Goal: Task Accomplishment & Management: Complete application form

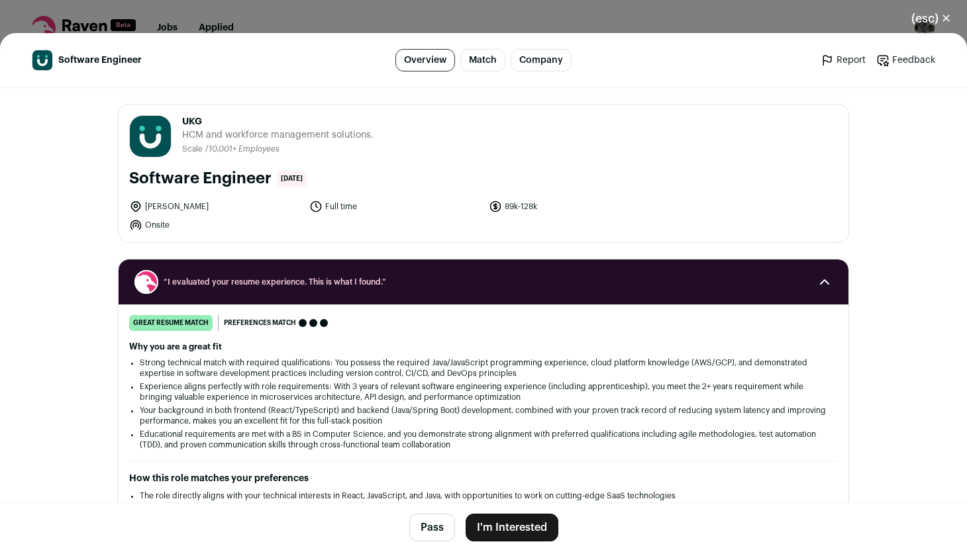
click at [511, 530] on button "I'm Interested" at bounding box center [511, 528] width 93 height 28
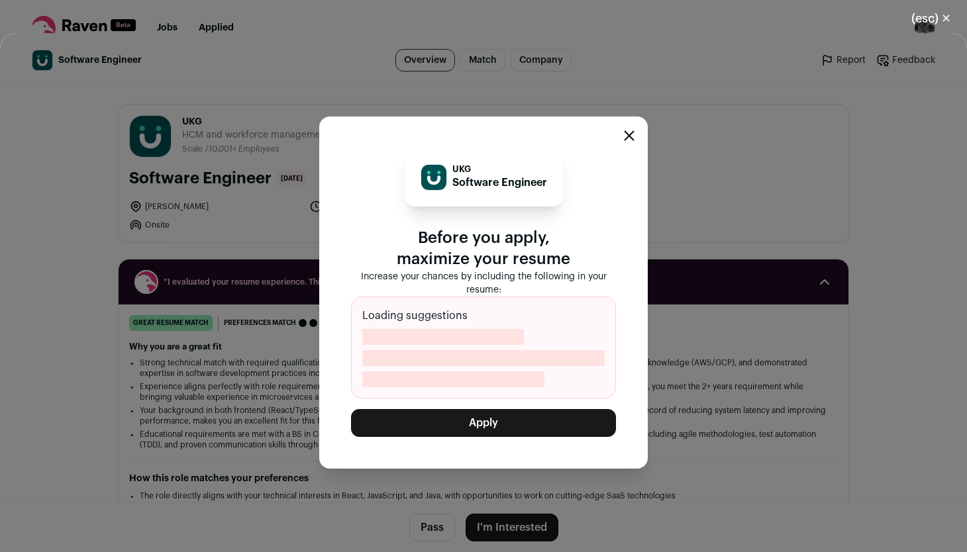
click at [465, 427] on button "Apply" at bounding box center [483, 423] width 265 height 28
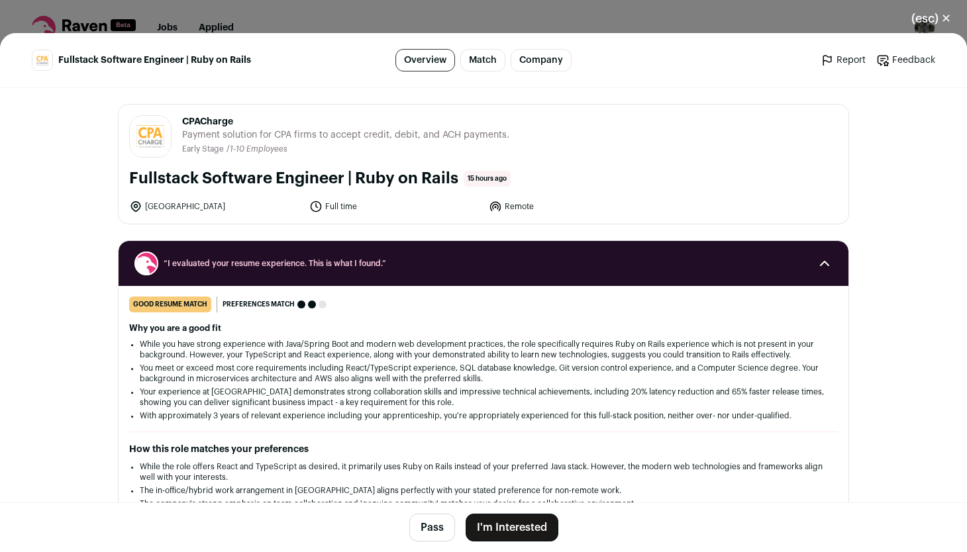
click at [530, 530] on button "I'm Interested" at bounding box center [511, 528] width 93 height 28
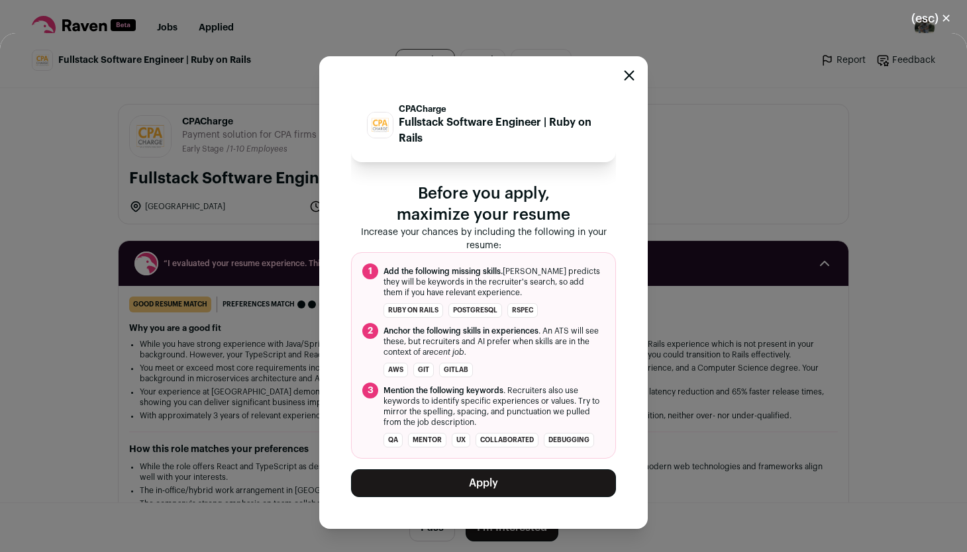
click at [543, 479] on button "Apply" at bounding box center [483, 483] width 265 height 28
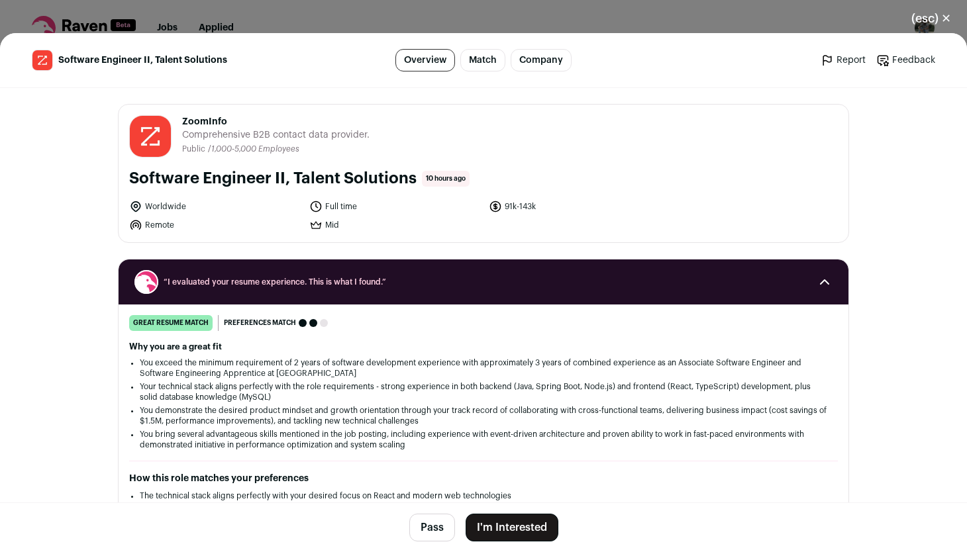
click at [522, 528] on button "I'm Interested" at bounding box center [511, 528] width 93 height 28
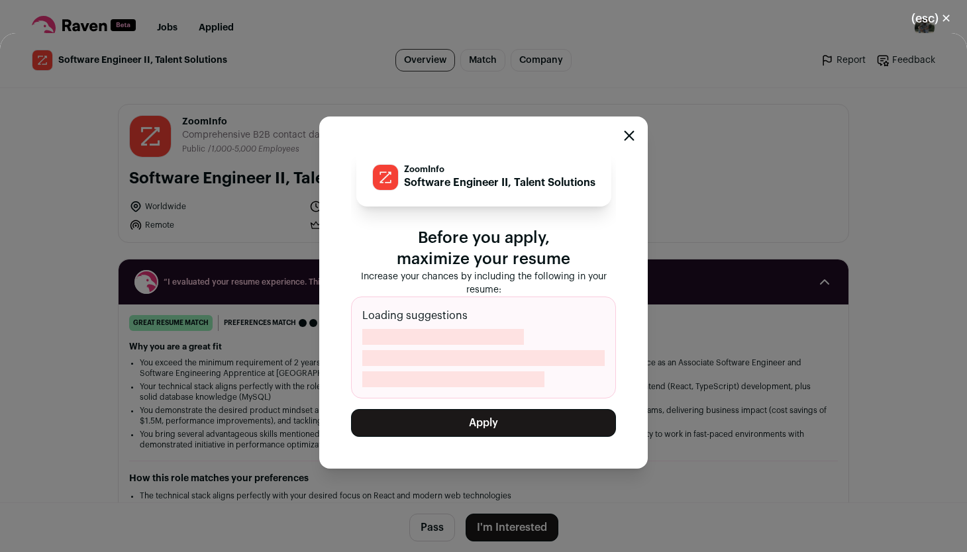
click at [543, 421] on button "Apply" at bounding box center [483, 423] width 265 height 28
